Goal: Task Accomplishment & Management: Use online tool/utility

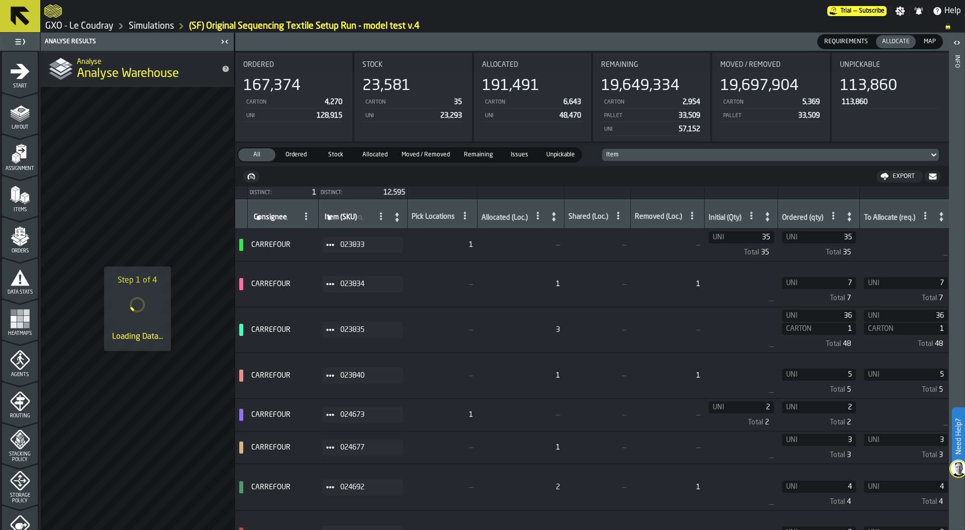
scroll to position [263, 0]
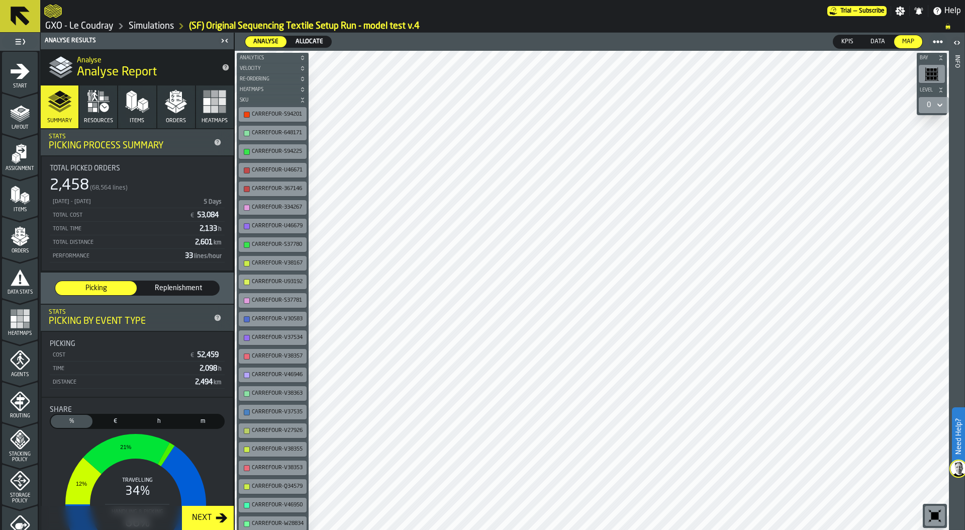
click at [171, 115] on button "Orders" at bounding box center [176, 106] width 38 height 43
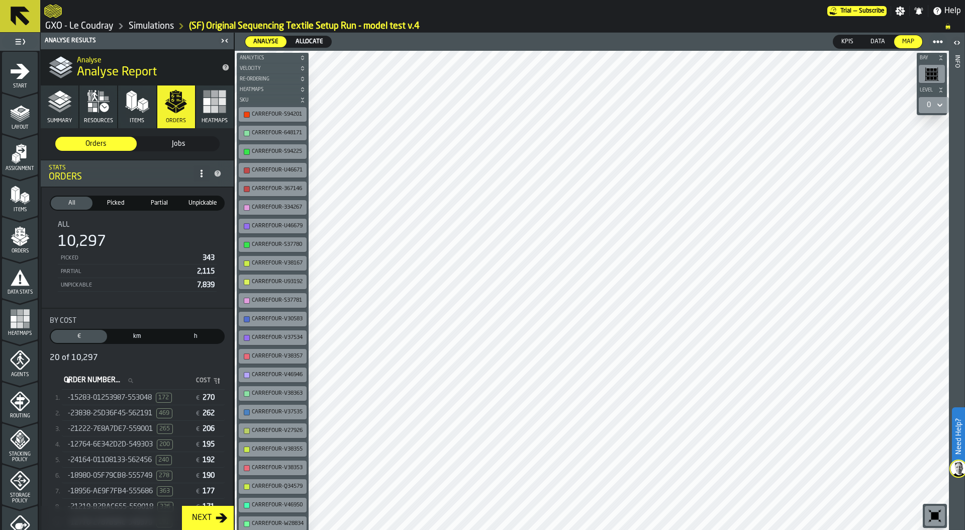
click at [305, 40] on span "Allocate" at bounding box center [310, 41] width 36 height 9
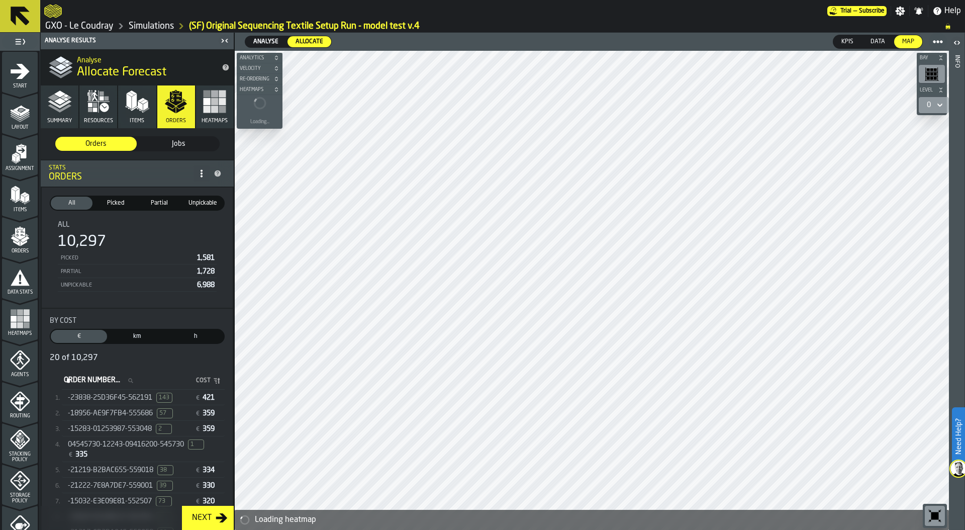
click at [125, 398] on span "-23838-25d36f45-562191" at bounding box center [110, 398] width 84 height 8
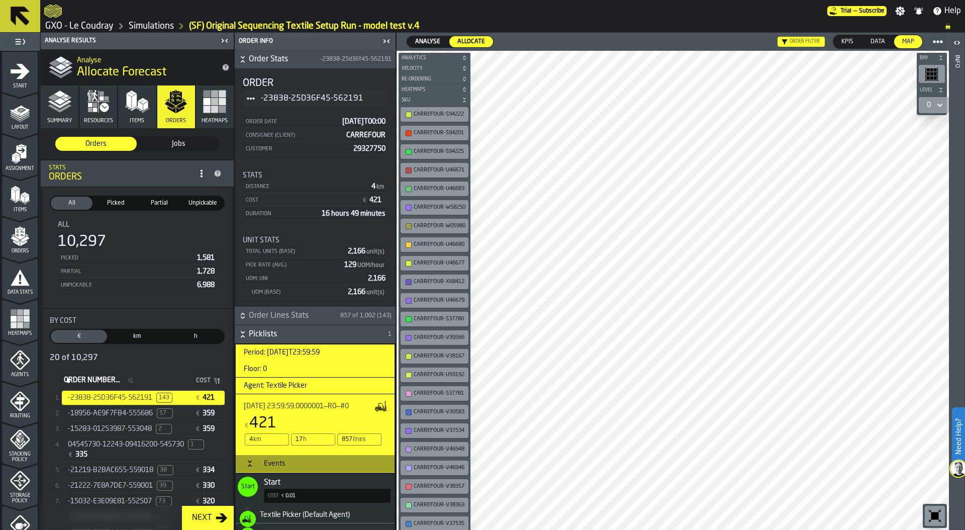
click at [122, 415] on span "-18956-ae9f7fb4-555686" at bounding box center [110, 413] width 85 height 8
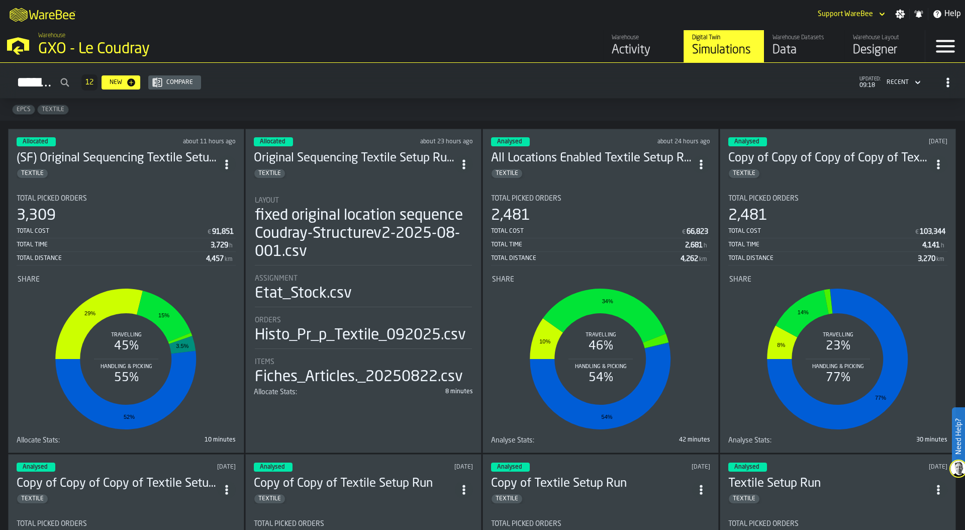
click at [45, 47] on div "GXO - Le Coudray" at bounding box center [174, 49] width 272 height 18
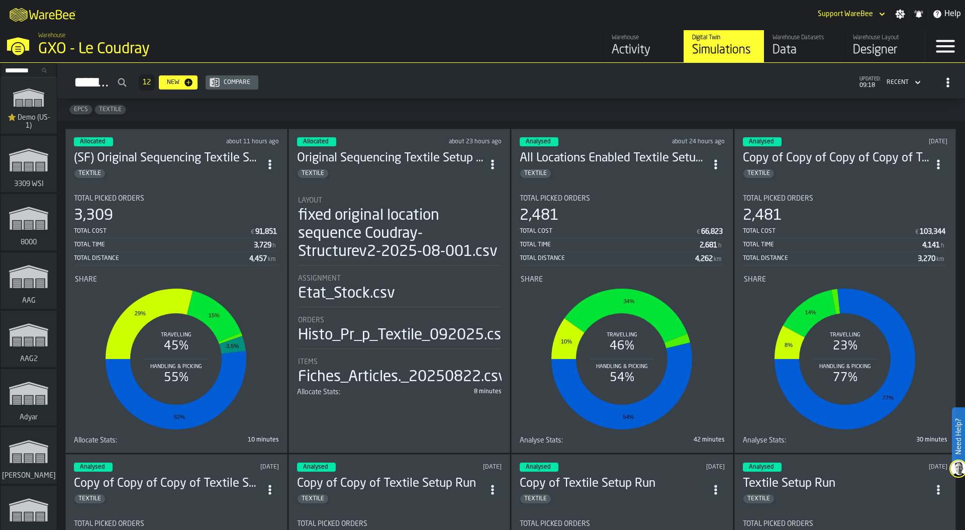
click at [25, 69] on input "Search..." at bounding box center [29, 70] width 52 height 11
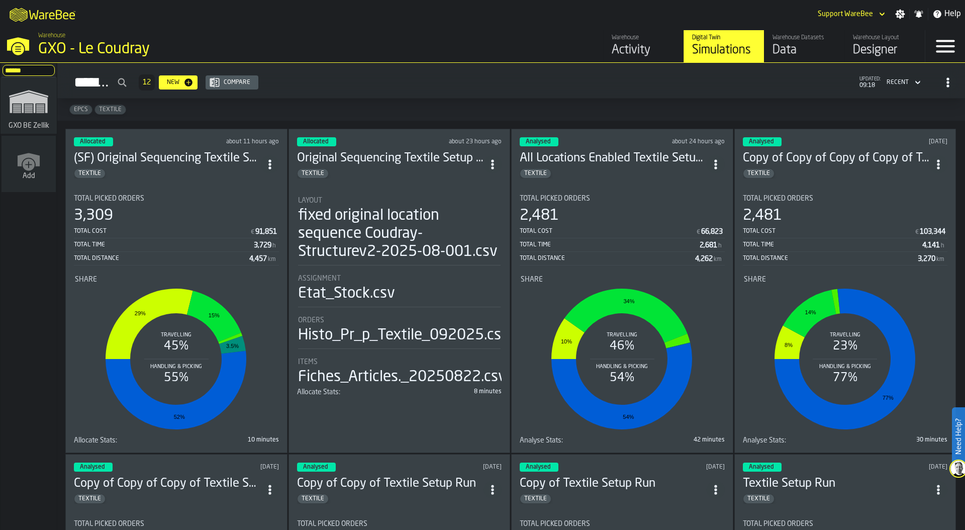
type input "******"
click at [24, 104] on icon "link-to-/wh/i/5fa160b1-7992-442a-9057-4226e3d2ae6d/simulations" at bounding box center [29, 101] width 48 height 40
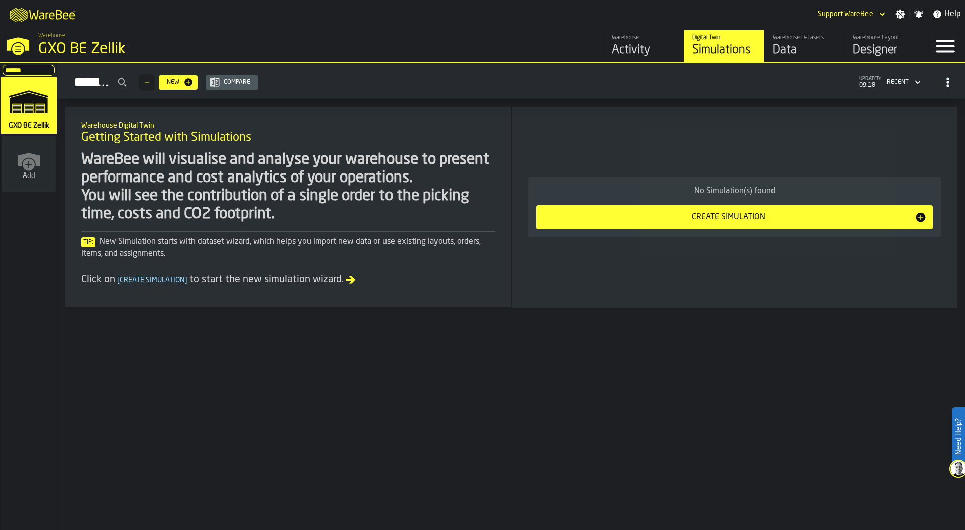
click at [863, 51] on div "Designer" at bounding box center [885, 50] width 64 height 16
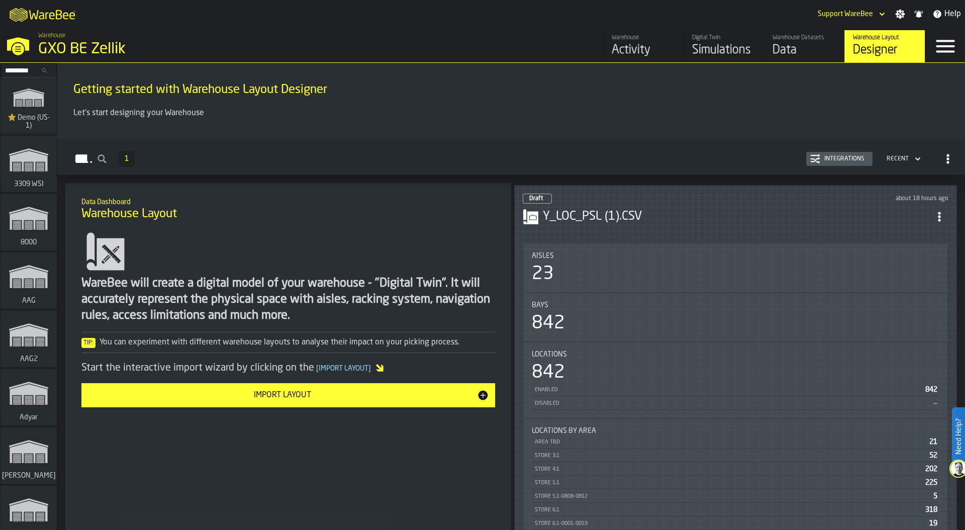
click at [680, 268] on div "23" at bounding box center [736, 274] width 408 height 20
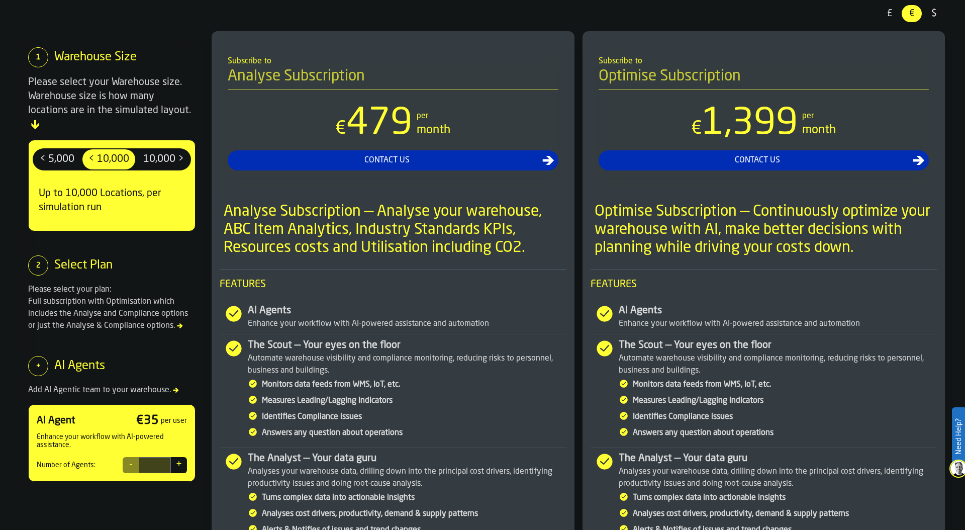
click at [932, 13] on span "$" at bounding box center [934, 13] width 16 height 13
click at [165, 151] on span "10,000 >" at bounding box center [163, 159] width 49 height 16
